Goal: Information Seeking & Learning: Check status

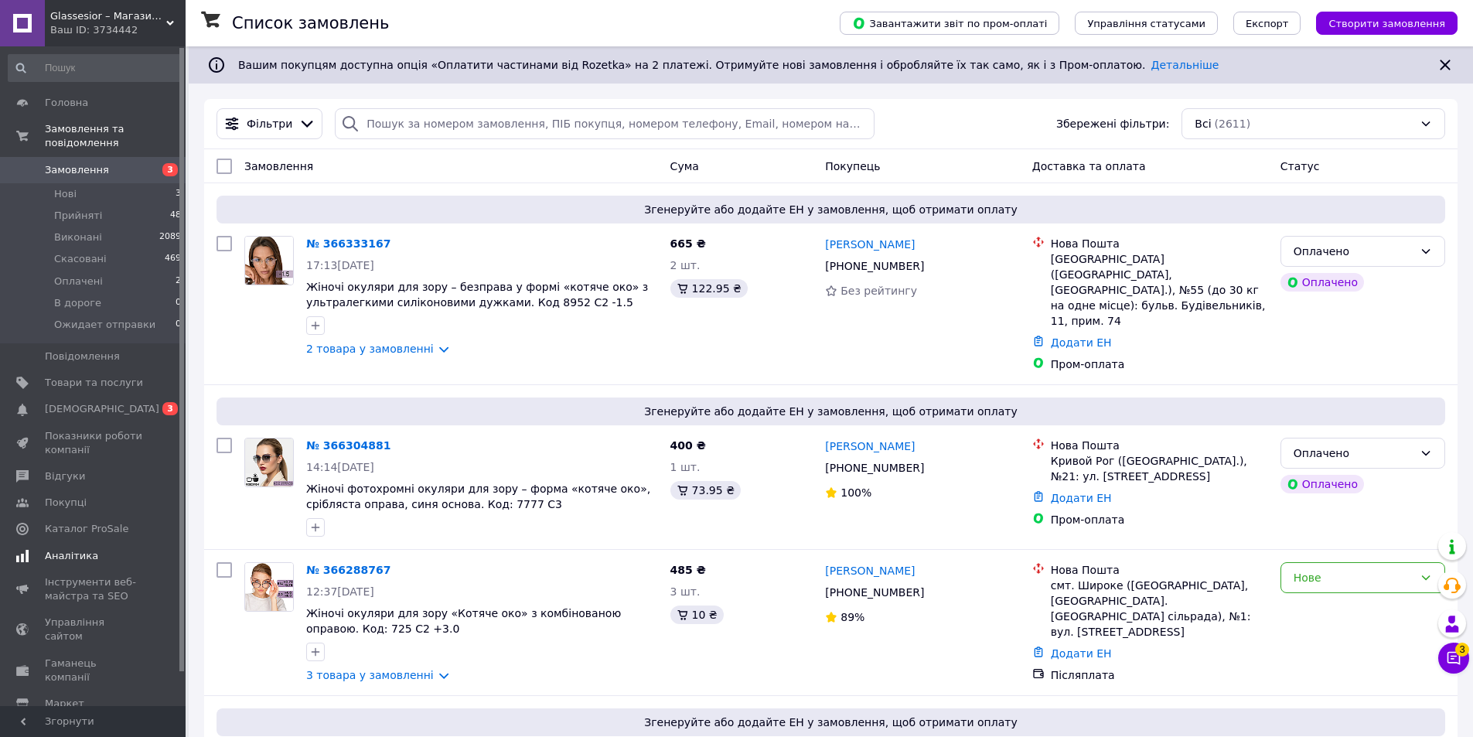
click at [70, 549] on span "Аналітика" at bounding box center [71, 556] width 53 height 14
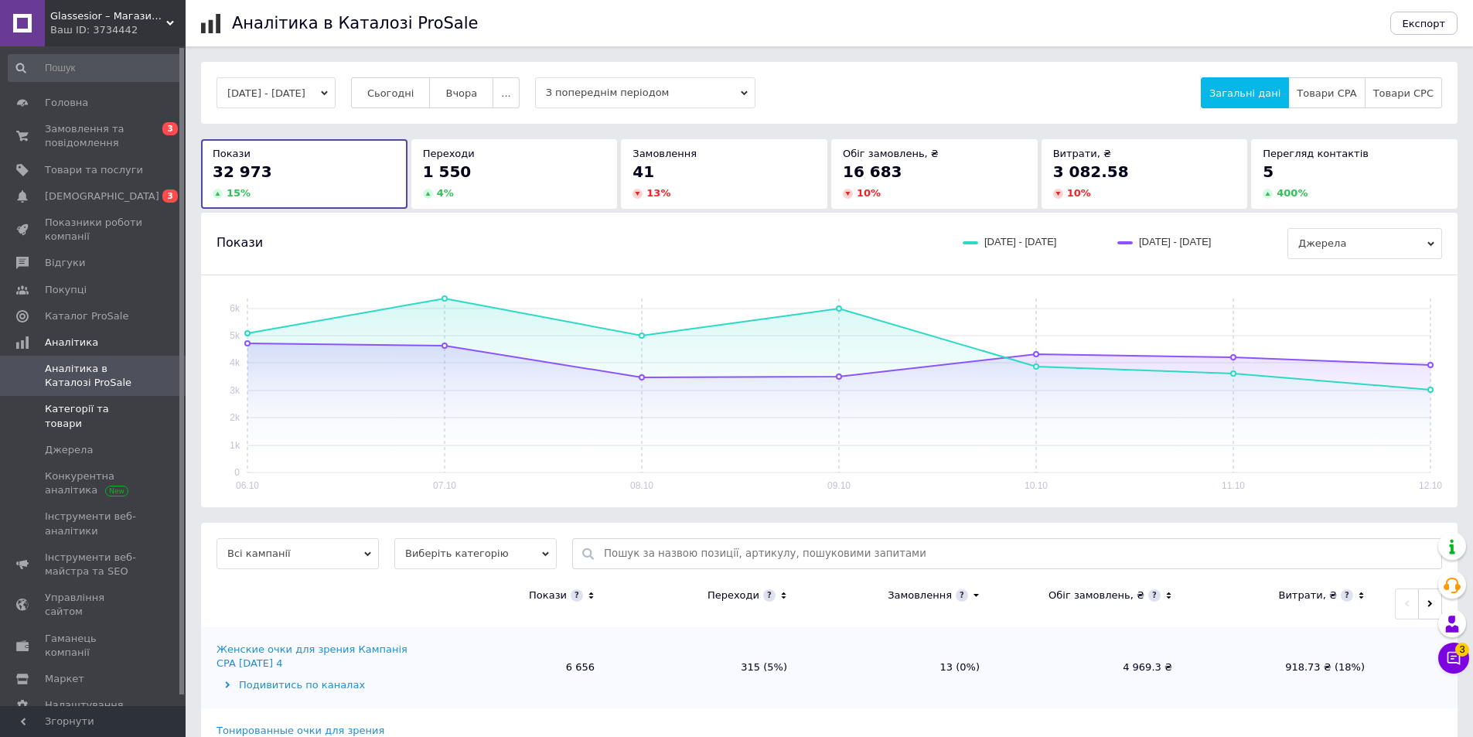
click at [124, 411] on span "Категорії та товари" at bounding box center [94, 416] width 98 height 28
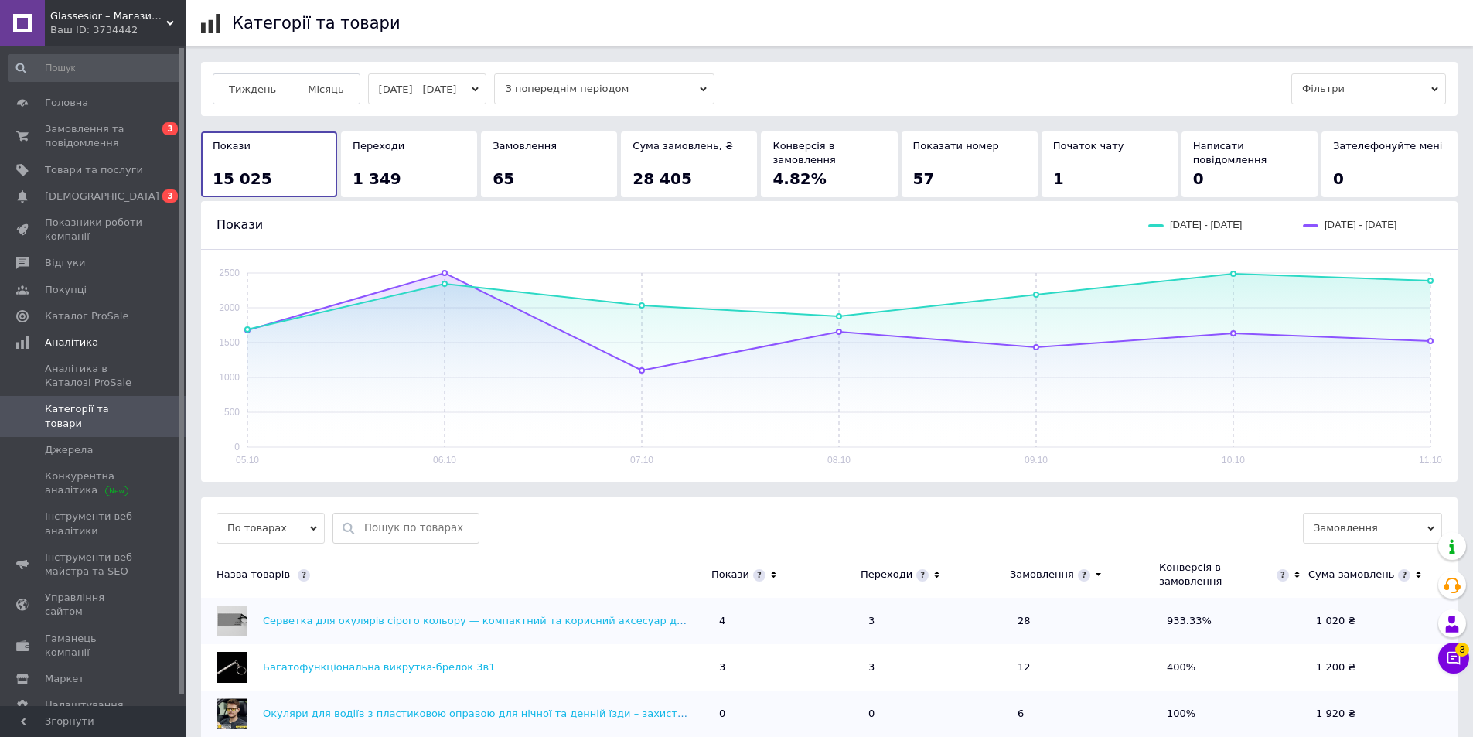
click at [460, 87] on button "[DATE] - [DATE]" at bounding box center [427, 88] width 119 height 31
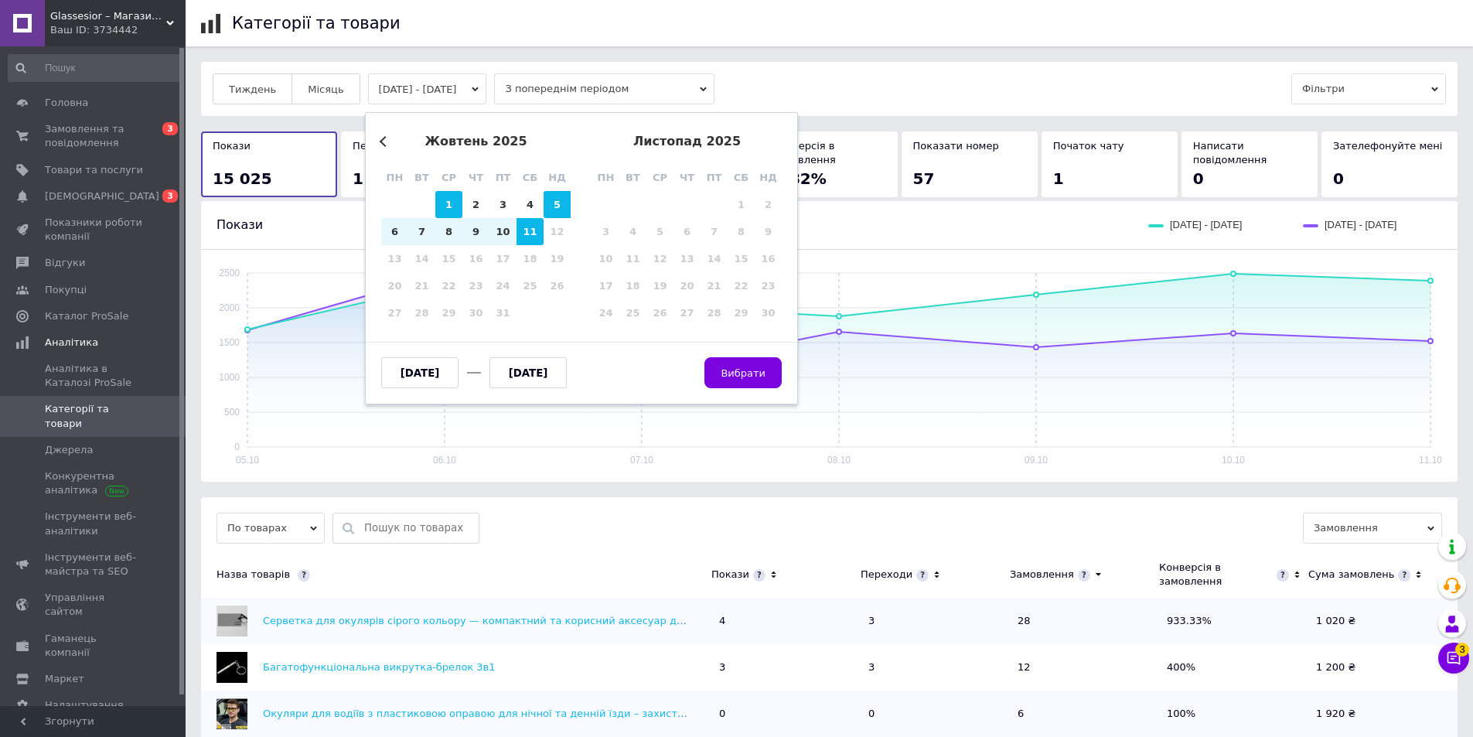
click at [444, 196] on div "1" at bounding box center [448, 204] width 27 height 27
type input "[DATE]"
click at [534, 233] on div "11" at bounding box center [530, 231] width 27 height 27
type input "[DATE]"
click at [736, 370] on span "Вибрати" at bounding box center [743, 373] width 45 height 12
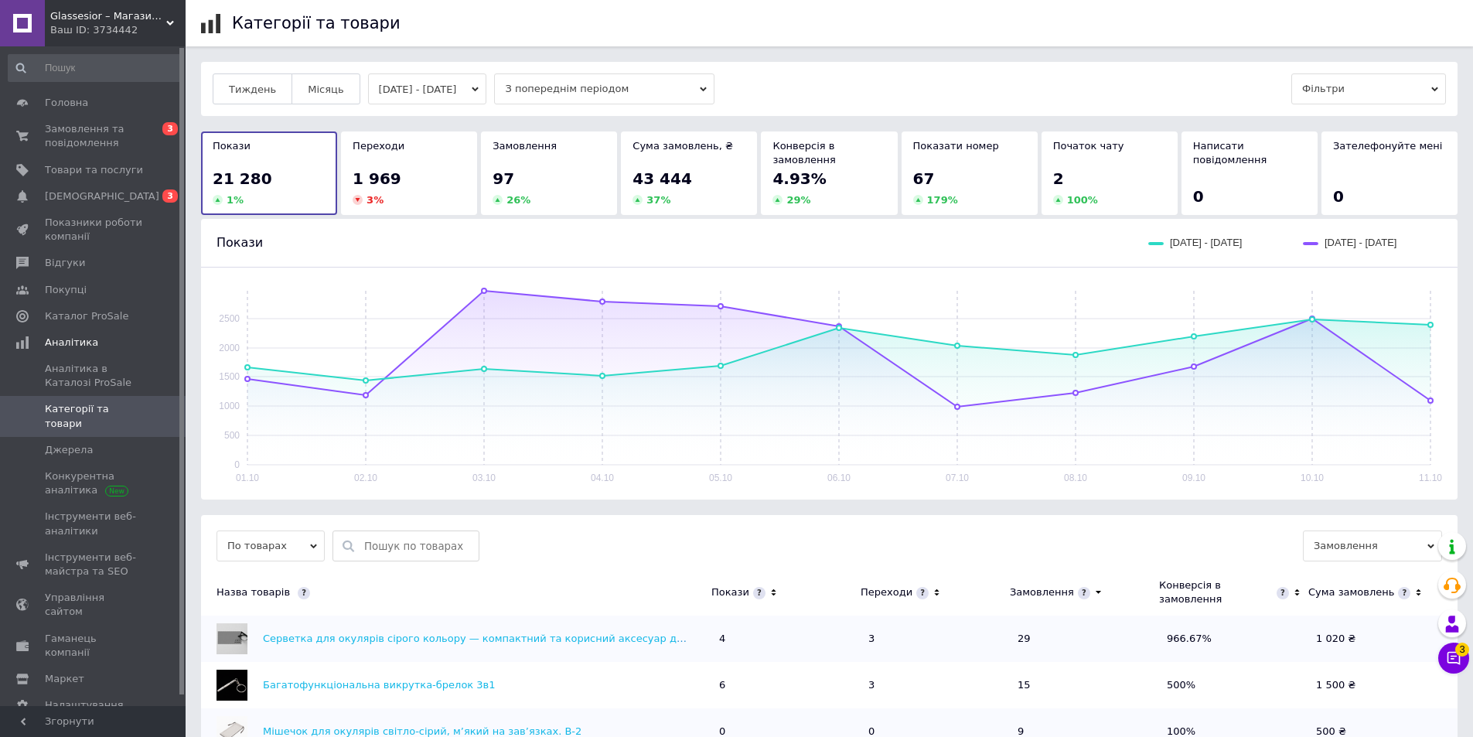
click at [423, 84] on button "[DATE] - [DATE]" at bounding box center [427, 88] width 119 height 31
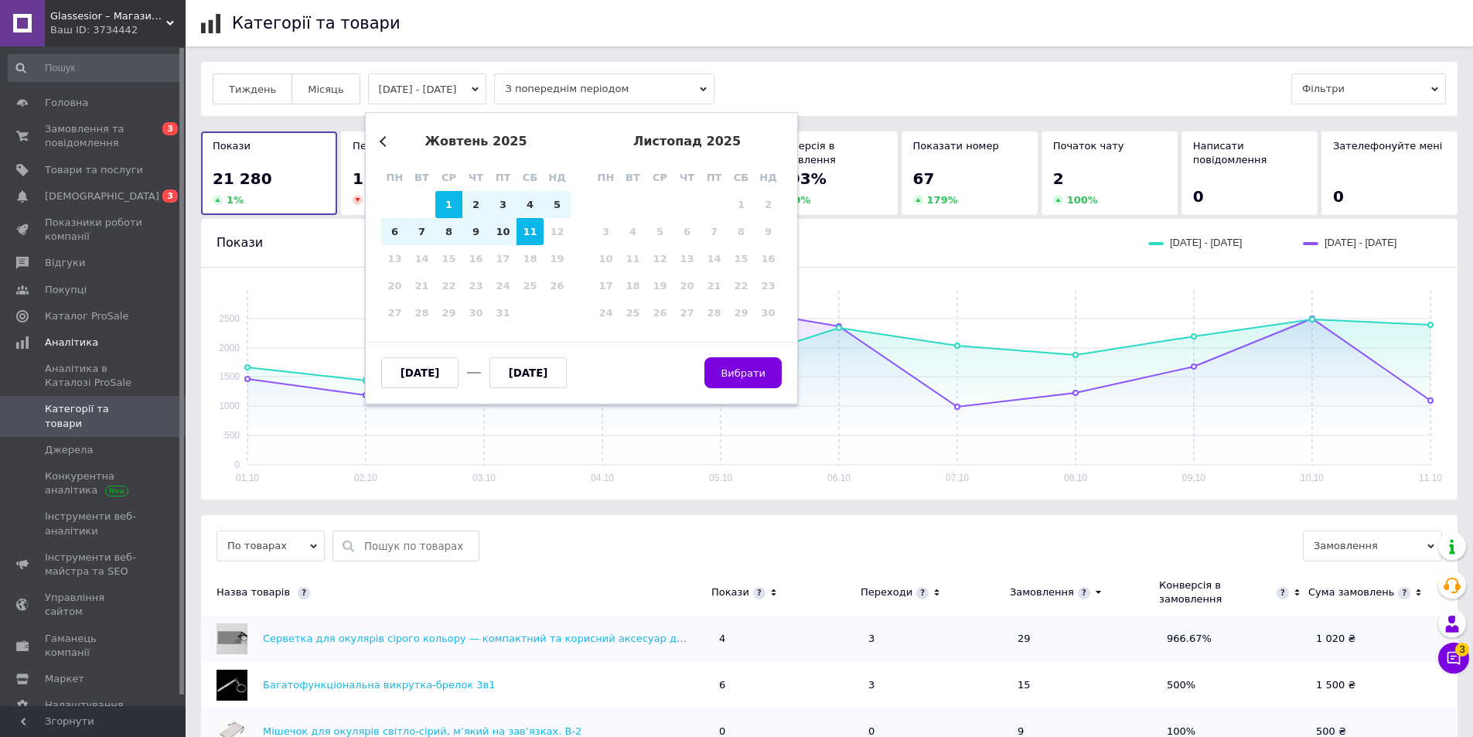
click at [383, 145] on button "Previous Month" at bounding box center [385, 141] width 11 height 11
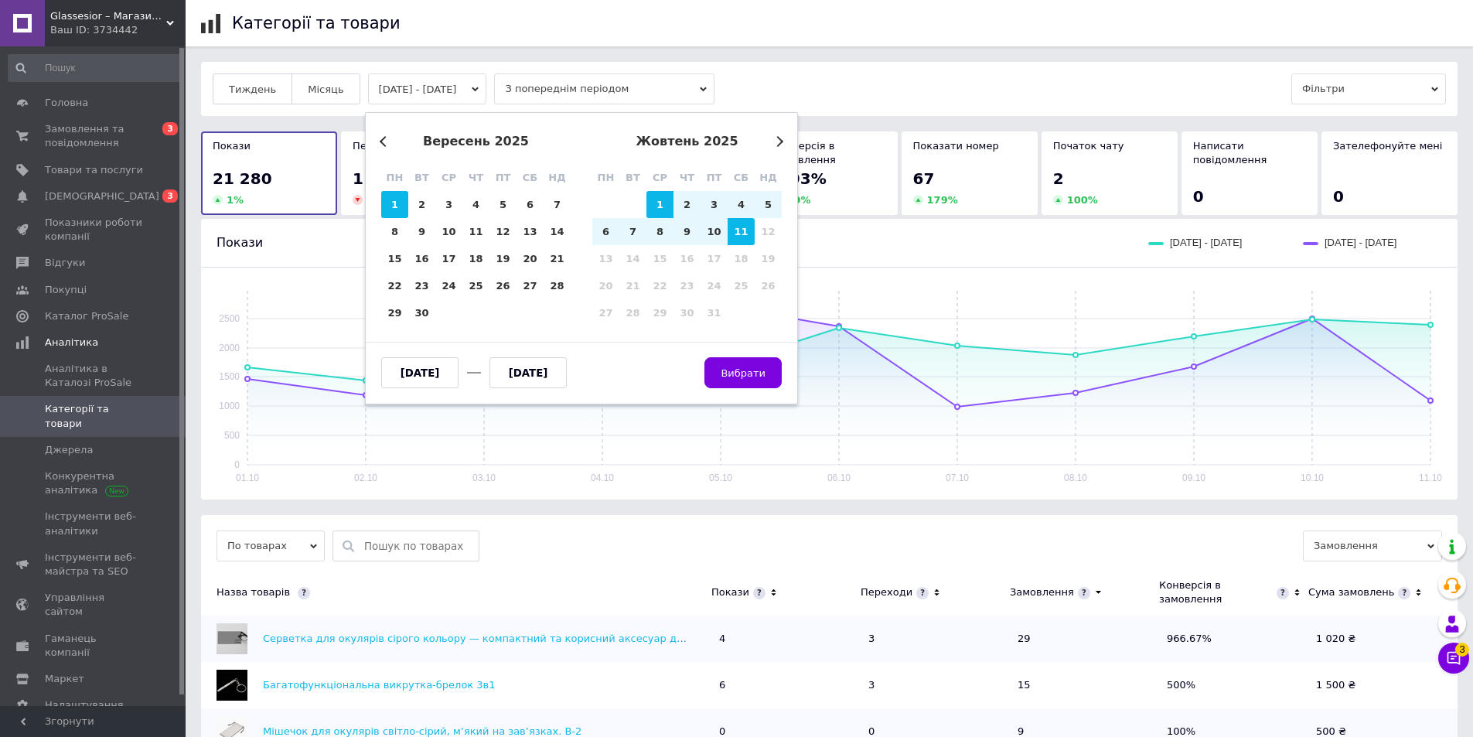
click at [400, 201] on div "1" at bounding box center [394, 204] width 27 height 27
type input "[DATE]"
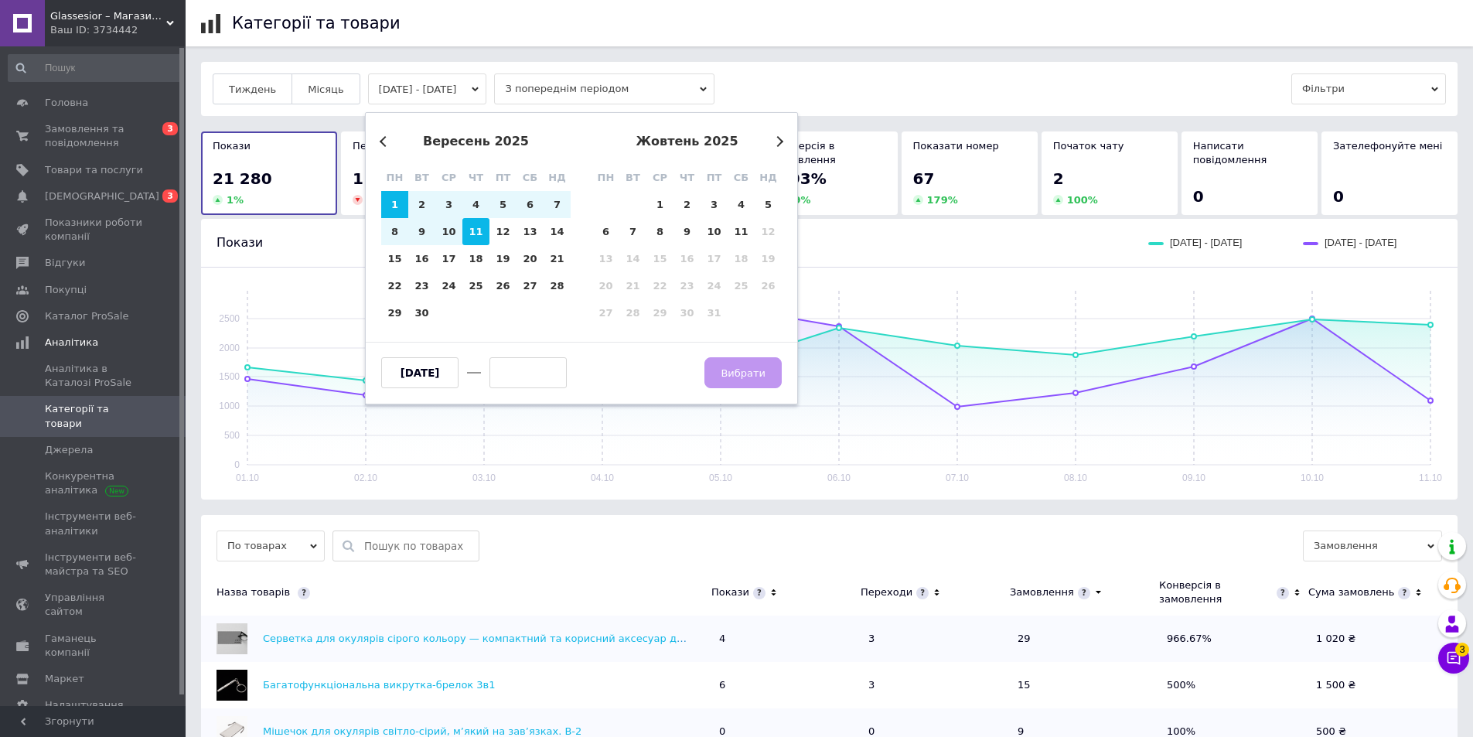
click at [477, 231] on div "11" at bounding box center [475, 231] width 27 height 27
type input "[DATE]"
click at [735, 370] on span "Вибрати" at bounding box center [743, 373] width 45 height 12
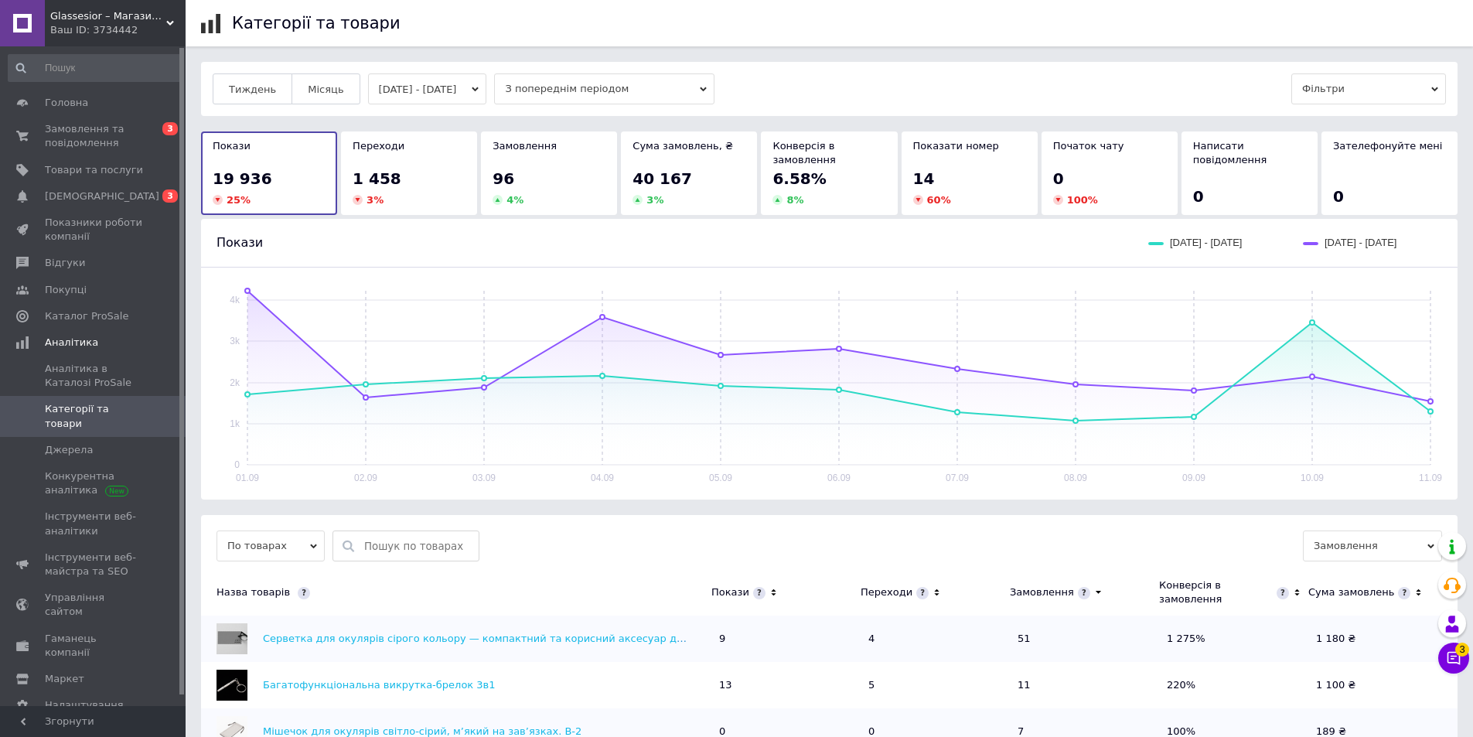
click at [416, 91] on button "[DATE] - [DATE]" at bounding box center [427, 88] width 119 height 31
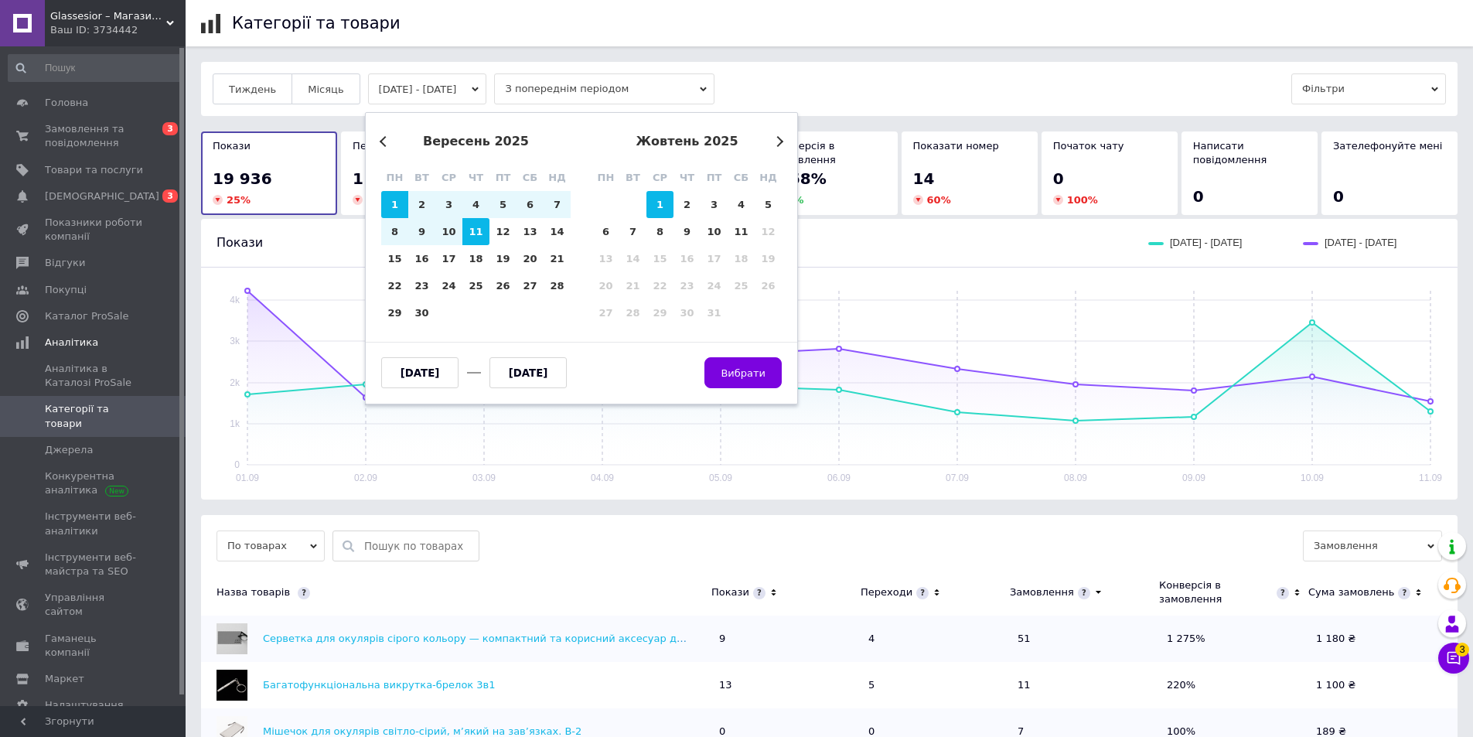
click at [656, 193] on div "1" at bounding box center [659, 204] width 27 height 27
type input "[DATE]"
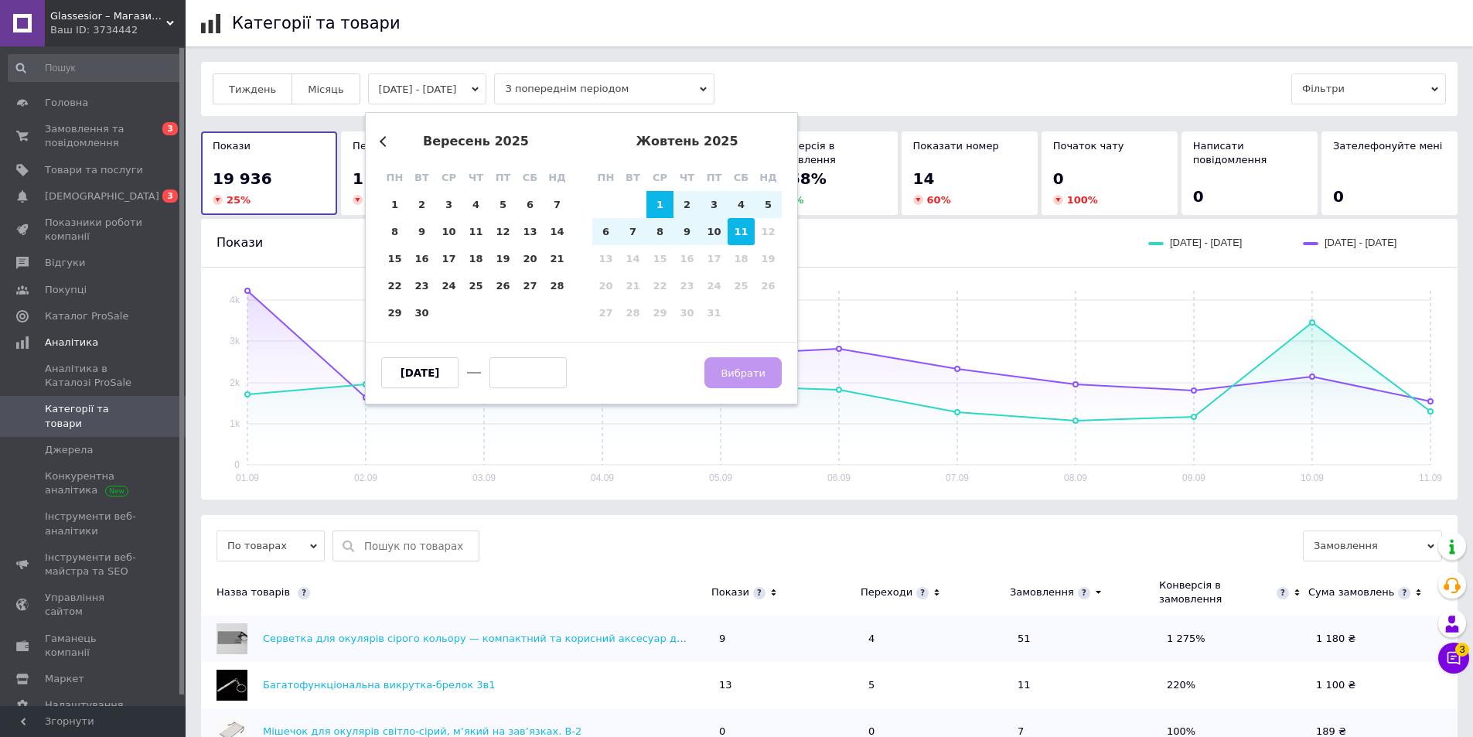
click at [738, 240] on div "11" at bounding box center [741, 231] width 27 height 27
type input "[DATE]"
click at [740, 367] on span "Вибрати" at bounding box center [743, 373] width 45 height 12
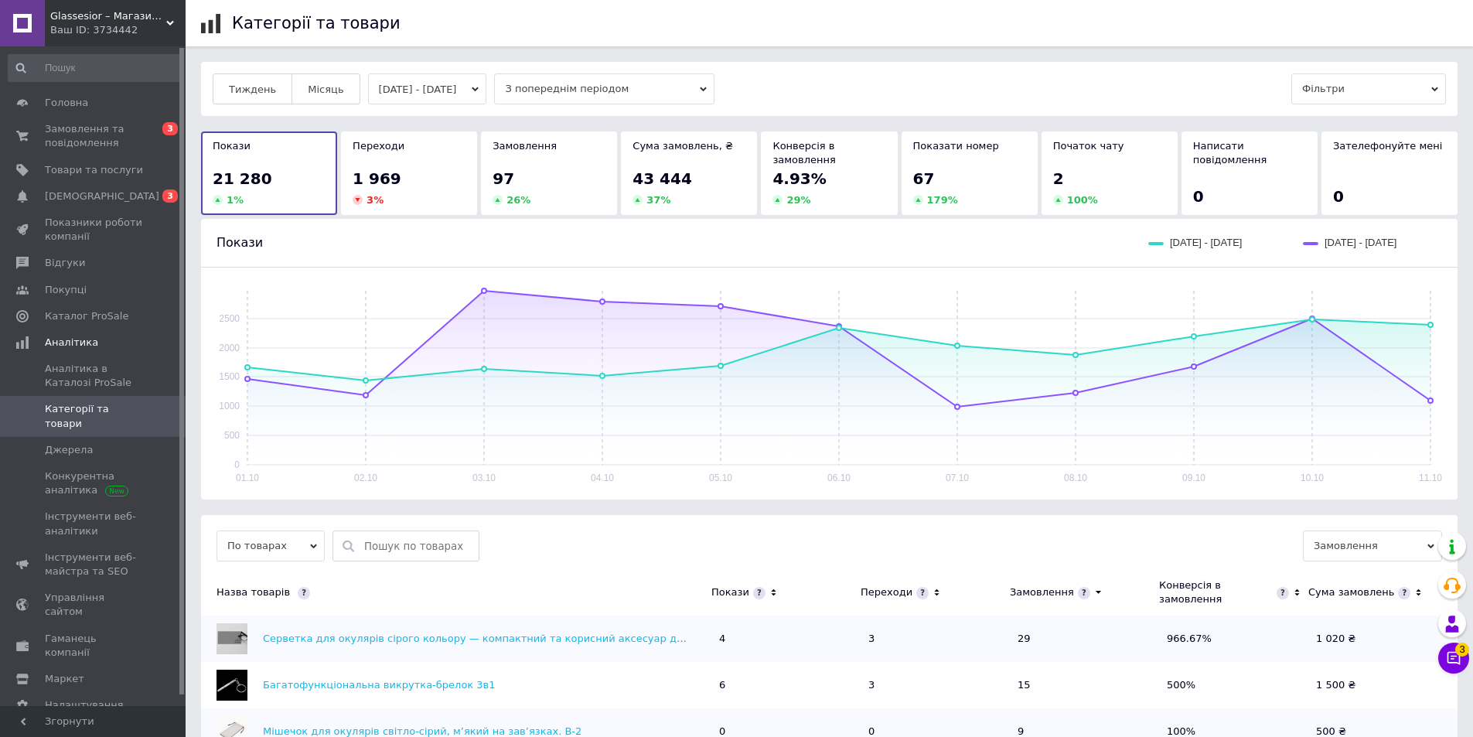
click at [456, 87] on button "[DATE] - [DATE]" at bounding box center [427, 88] width 119 height 31
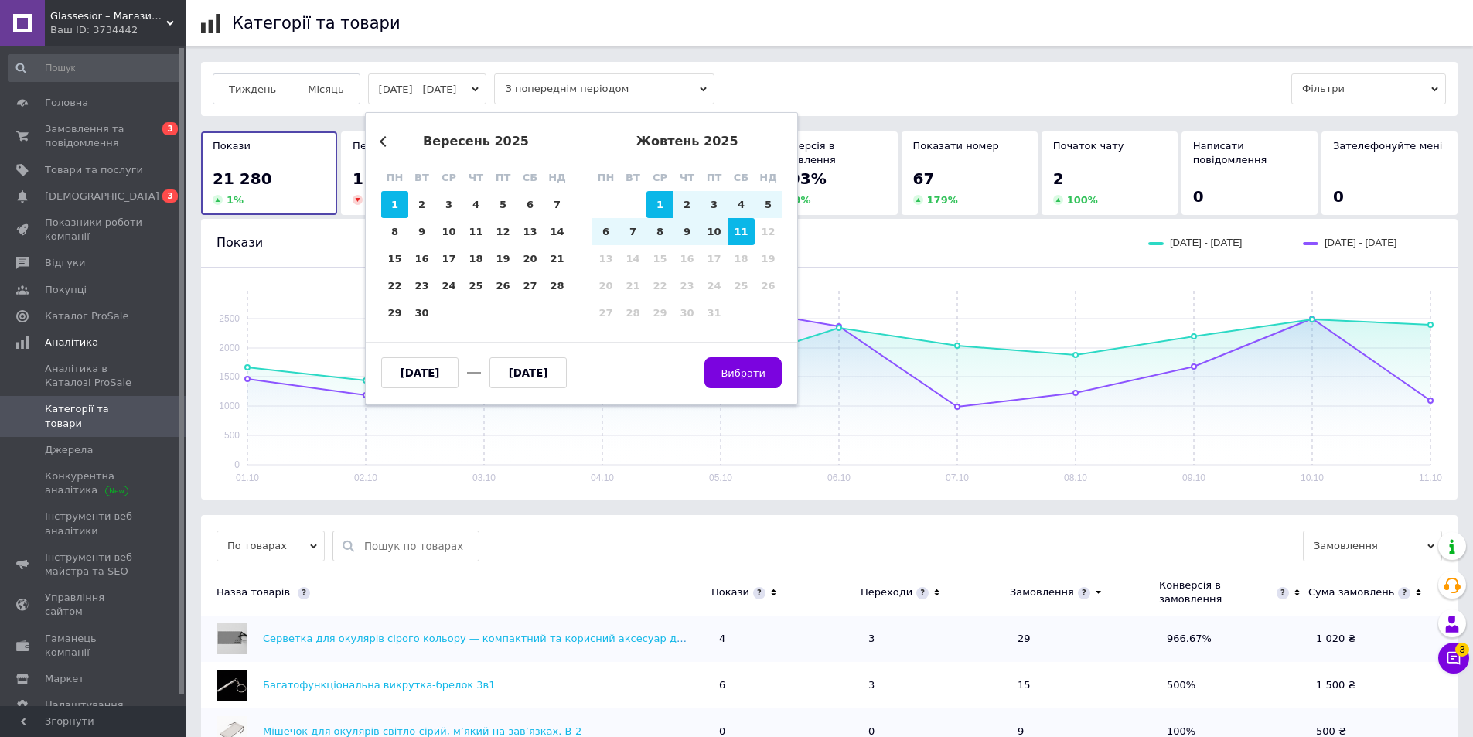
click at [393, 202] on div "1" at bounding box center [394, 204] width 27 height 27
type input "[DATE]"
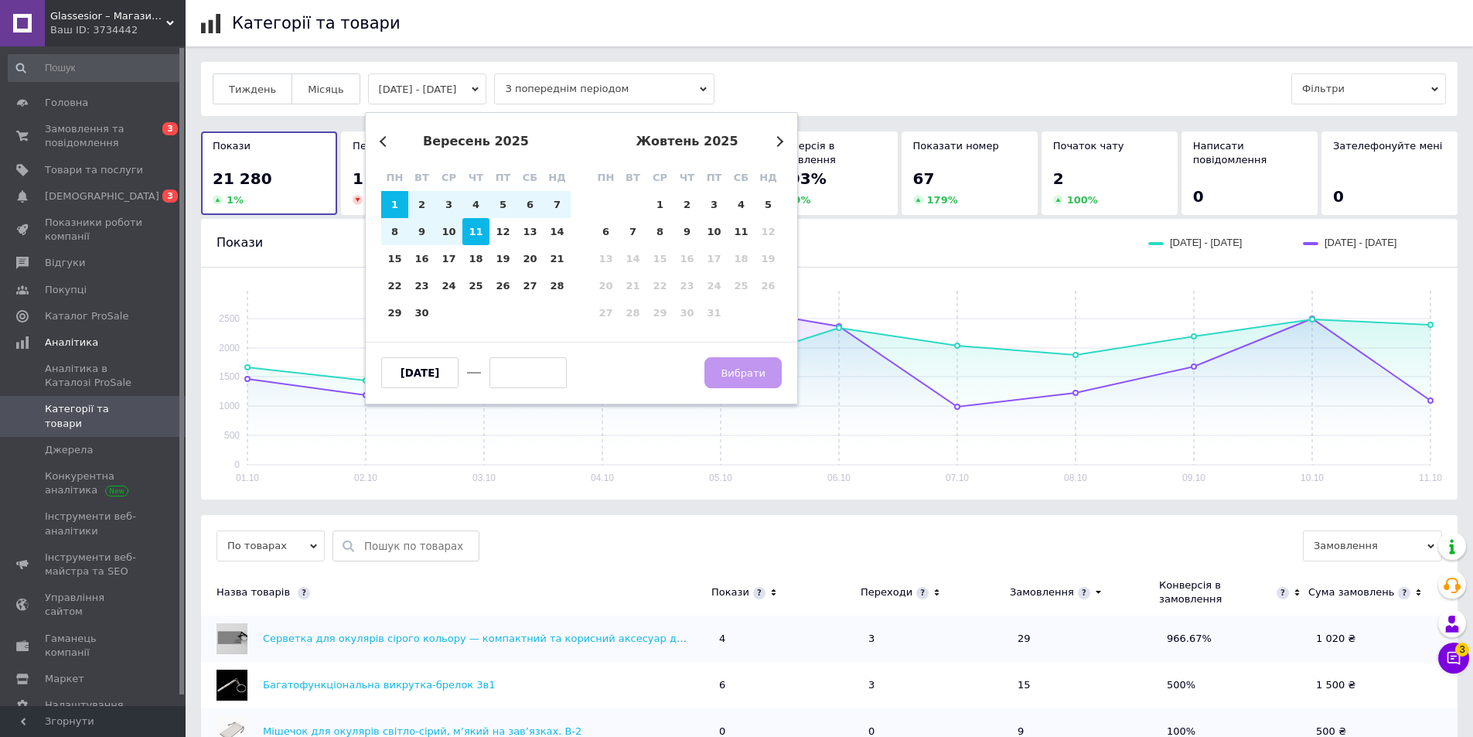
click at [483, 237] on div "11" at bounding box center [475, 231] width 27 height 27
type input "[DATE]"
click at [752, 371] on span "Вибрати" at bounding box center [743, 373] width 45 height 12
